Goal: Task Accomplishment & Management: Use online tool/utility

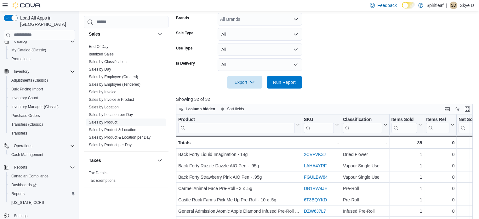
scroll to position [100, 0]
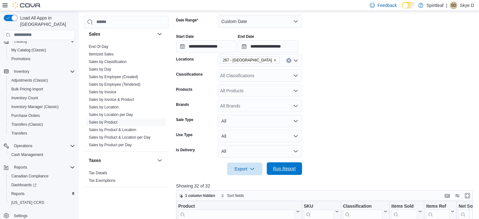
click at [276, 169] on span "Run Report" at bounding box center [284, 168] width 23 height 6
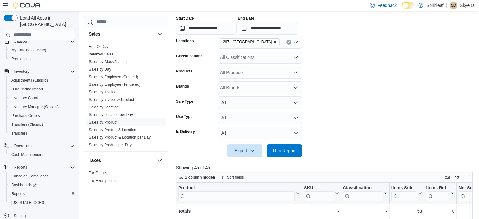
scroll to position [69, 0]
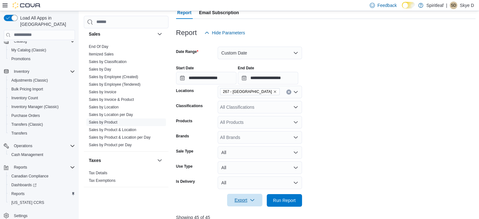
click at [250, 199] on icon "button" at bounding box center [252, 199] width 5 height 5
click at [358, 184] on form "**********" at bounding box center [326, 123] width 300 height 168
click at [296, 199] on span "Run Report" at bounding box center [285, 200] width 28 height 13
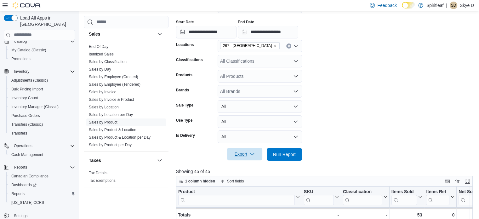
scroll to position [100, 0]
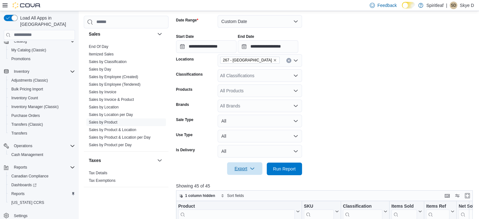
click at [244, 168] on span "Export" at bounding box center [245, 168] width 28 height 13
click at [404, 123] on form "**********" at bounding box center [326, 92] width 300 height 168
click at [295, 168] on span "Run Report" at bounding box center [284, 168] width 23 height 6
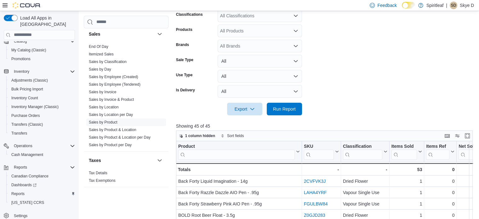
scroll to position [163, 0]
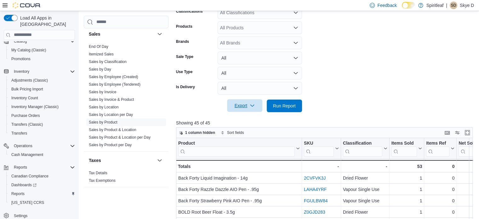
click at [253, 107] on icon "button" at bounding box center [252, 105] width 5 height 5
click at [249, 118] on span "Export to Excel" at bounding box center [245, 118] width 28 height 5
click at [272, 104] on span "Run Report" at bounding box center [285, 105] width 28 height 13
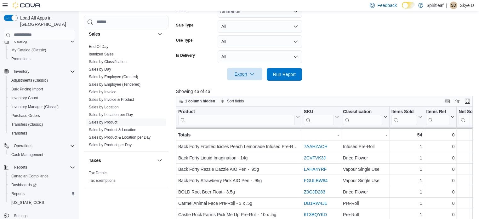
click at [251, 76] on icon "button" at bounding box center [252, 73] width 5 height 5
click at [253, 88] on span "Export to Excel" at bounding box center [245, 86] width 28 height 5
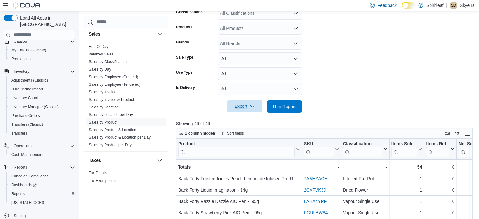
scroll to position [163, 0]
click at [279, 107] on span "Run Report" at bounding box center [284, 105] width 23 height 6
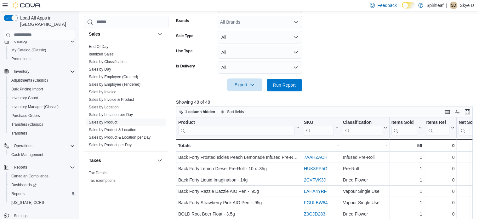
scroll to position [195, 0]
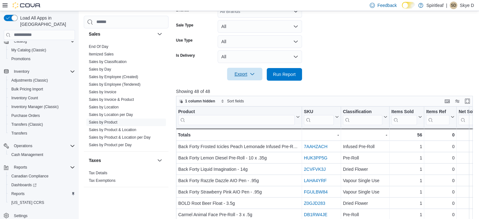
click at [240, 71] on span "Export" at bounding box center [245, 74] width 28 height 13
click at [249, 87] on span "Export to Excel" at bounding box center [245, 86] width 28 height 5
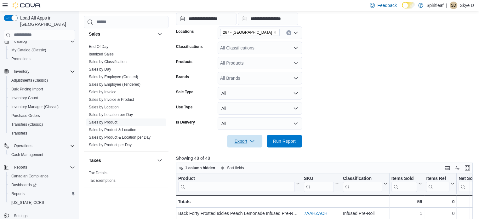
scroll to position [132, 0]
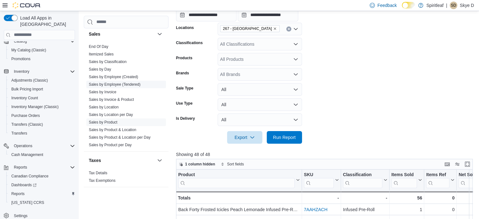
click at [103, 84] on link "Sales by Employee (Tendered)" at bounding box center [115, 84] width 52 height 4
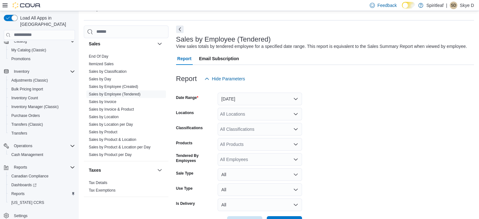
scroll to position [14, 0]
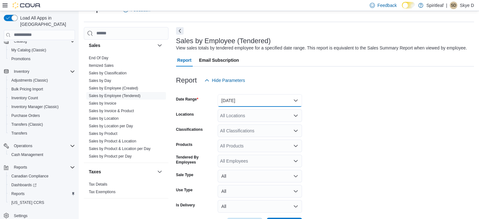
click at [295, 100] on button "[DATE]" at bounding box center [260, 100] width 84 height 13
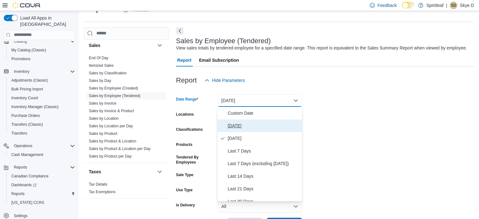
click at [233, 124] on span "[DATE]" at bounding box center [264, 126] width 72 height 8
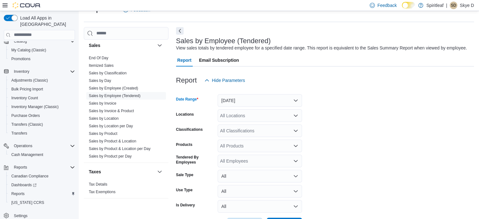
click at [239, 117] on div "All Locations" at bounding box center [260, 115] width 84 height 13
type input "***"
click at [241, 124] on span "267 - [GEOGRAPHIC_DATA]" at bounding box center [269, 126] width 57 height 6
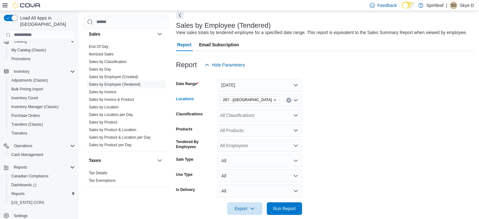
scroll to position [38, 0]
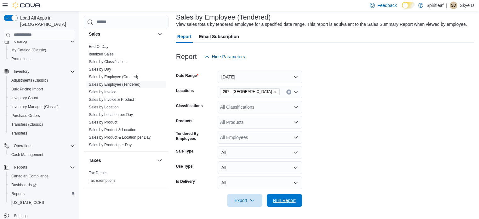
drag, startPoint x: 292, startPoint y: 196, endPoint x: 342, endPoint y: 179, distance: 52.3
click at [292, 196] on span "Run Report" at bounding box center [285, 200] width 28 height 13
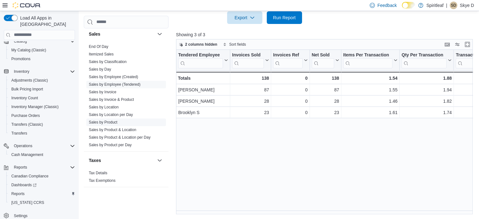
click at [112, 121] on link "Sales by Product" at bounding box center [103, 122] width 29 height 4
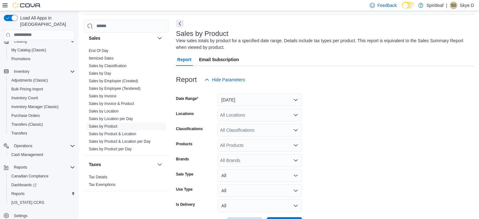
scroll to position [21, 0]
click at [295, 99] on button "[DATE]" at bounding box center [260, 100] width 84 height 13
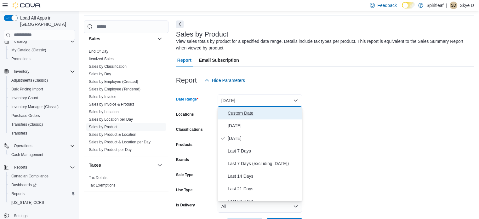
click at [248, 112] on span "Custom Date" at bounding box center [264, 113] width 72 height 8
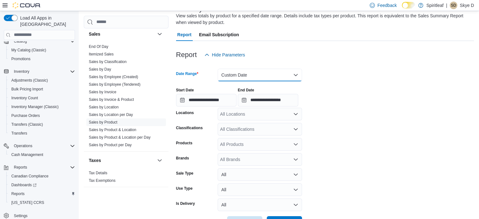
scroll to position [69, 0]
